Goal: Task Accomplishment & Management: Use online tool/utility

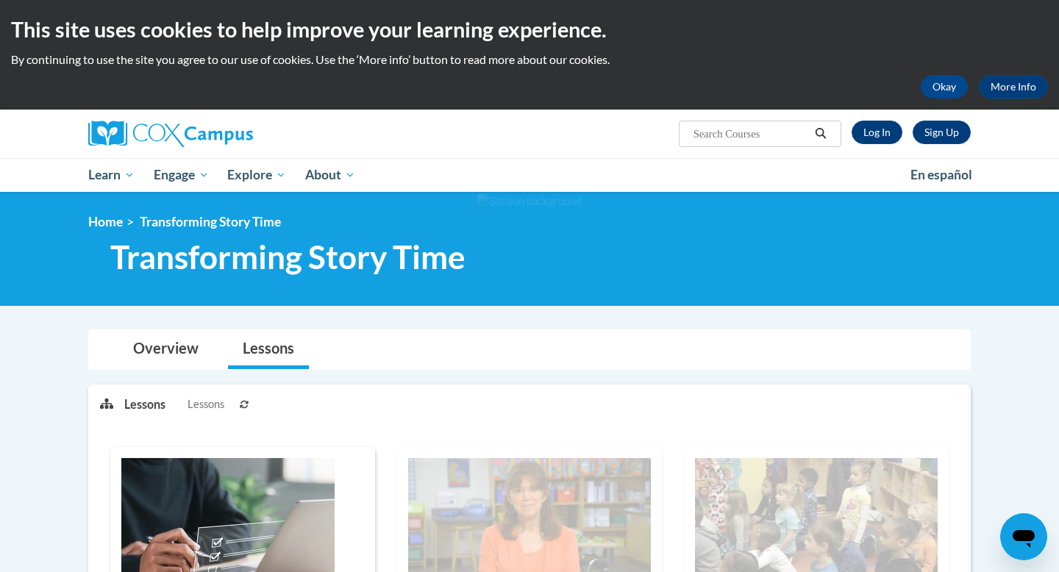
click at [853, 146] on div "Sign Up Log In Search Search..." at bounding box center [680, 129] width 603 height 38
click at [864, 138] on link "Log In" at bounding box center [877, 133] width 51 height 24
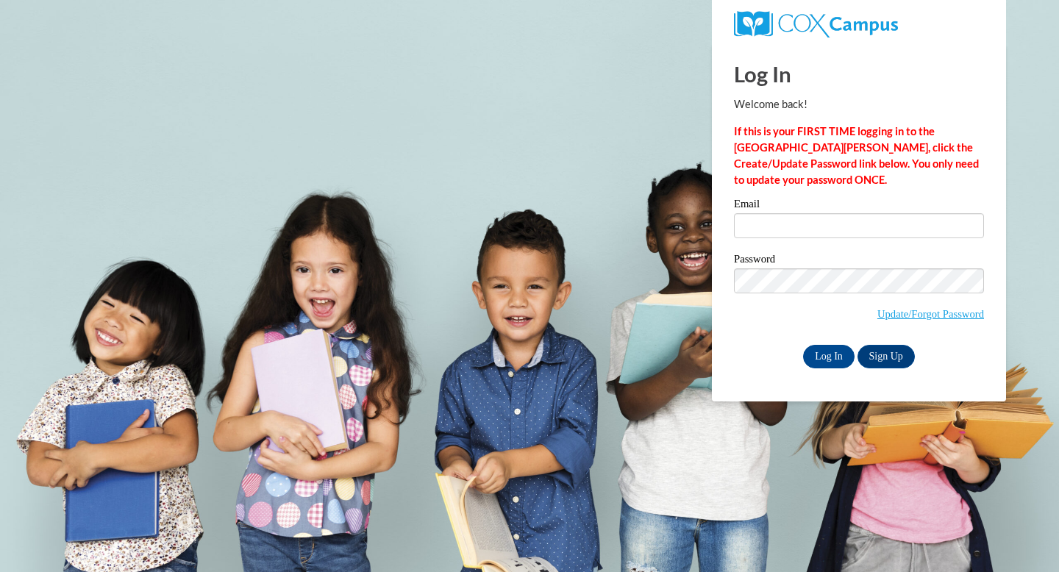
click at [790, 240] on div "Email" at bounding box center [859, 224] width 250 height 51
click at [778, 233] on input "Email" at bounding box center [859, 225] width 250 height 25
type input "mohrhauss@goshenlocalschools.org"
click at [818, 354] on input "Log In" at bounding box center [828, 357] width 51 height 24
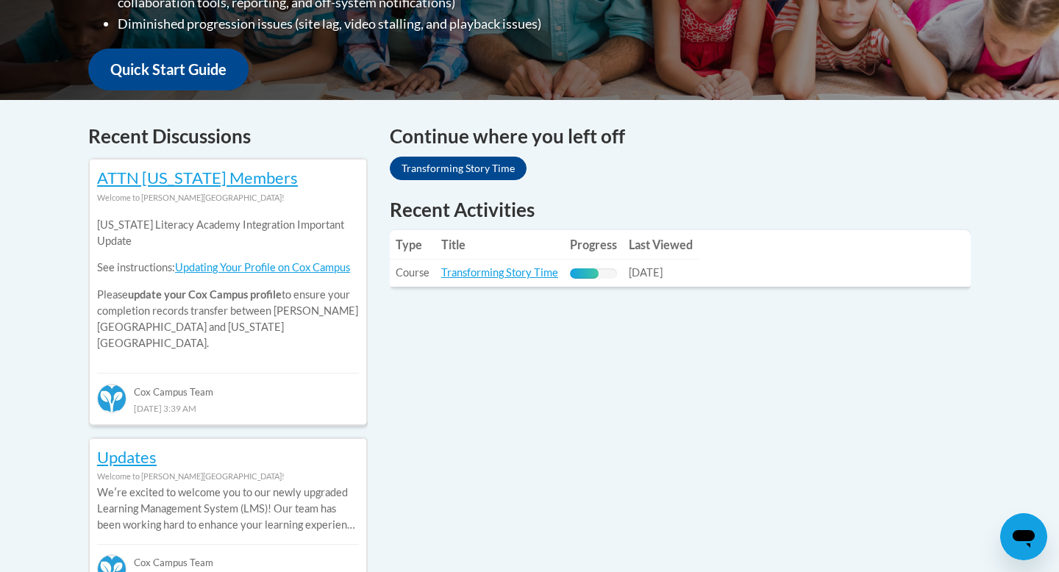
scroll to position [529, 0]
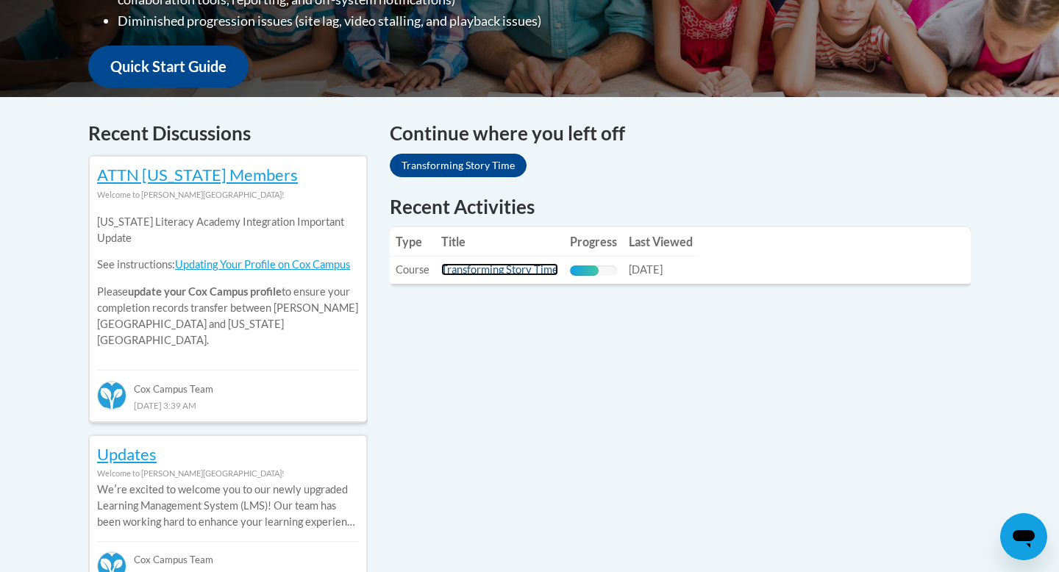
click at [486, 271] on link "Transforming Story Time" at bounding box center [499, 269] width 117 height 13
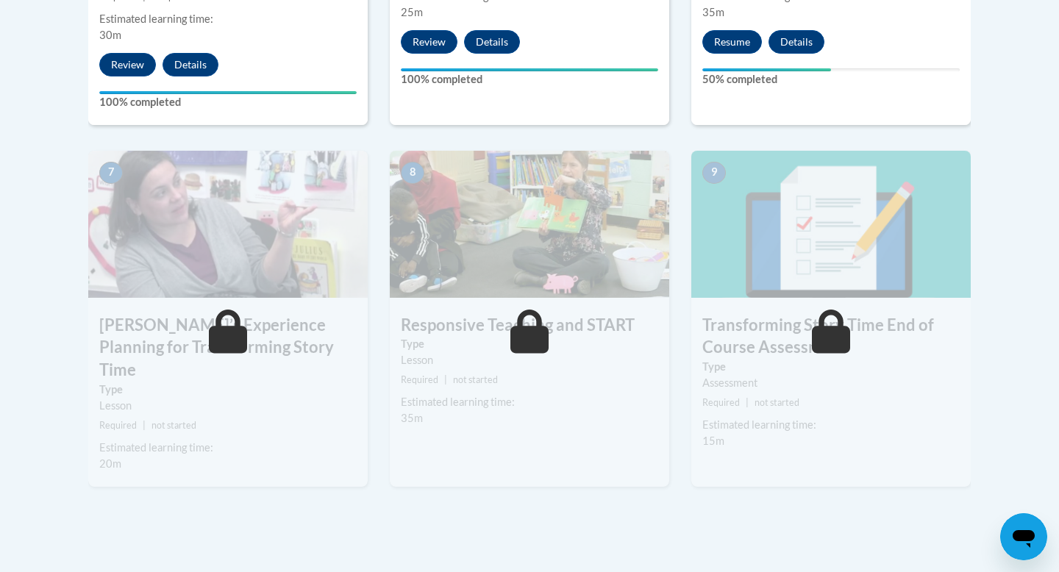
scroll to position [1179, 0]
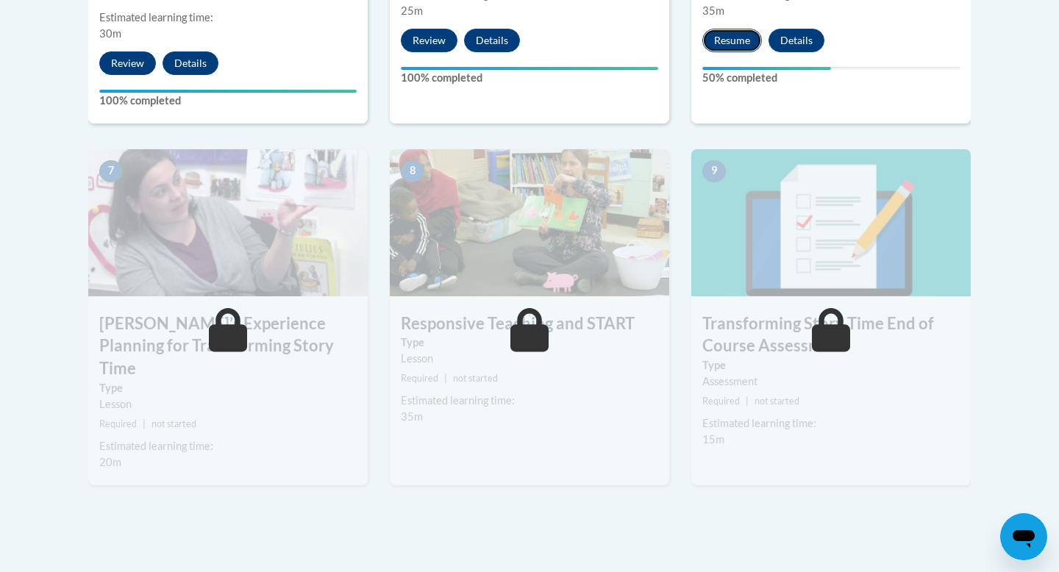
click at [726, 35] on button "Resume" at bounding box center [733, 41] width 60 height 24
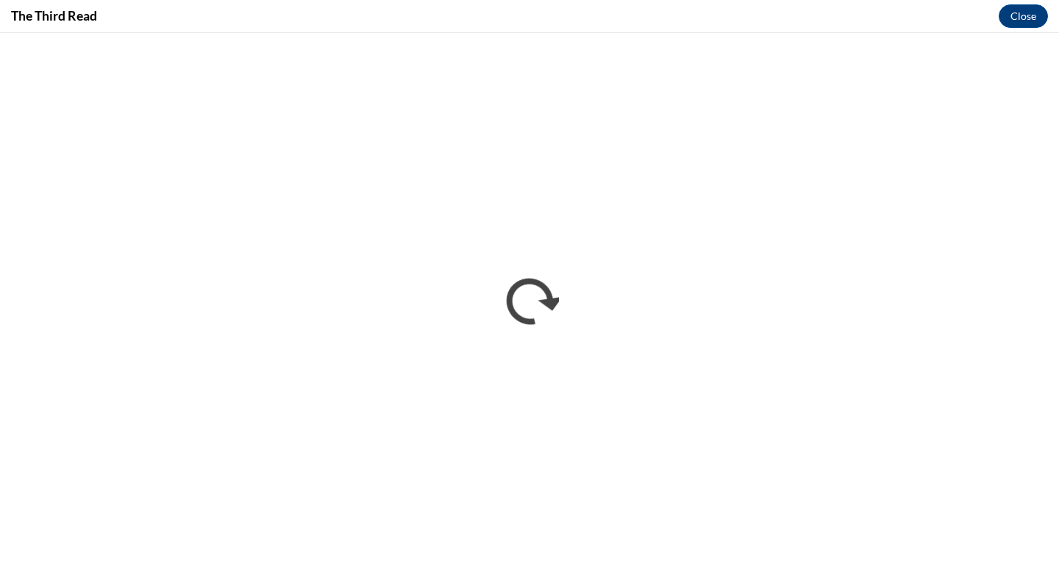
scroll to position [0, 0]
